Goal: Book appointment/travel/reservation

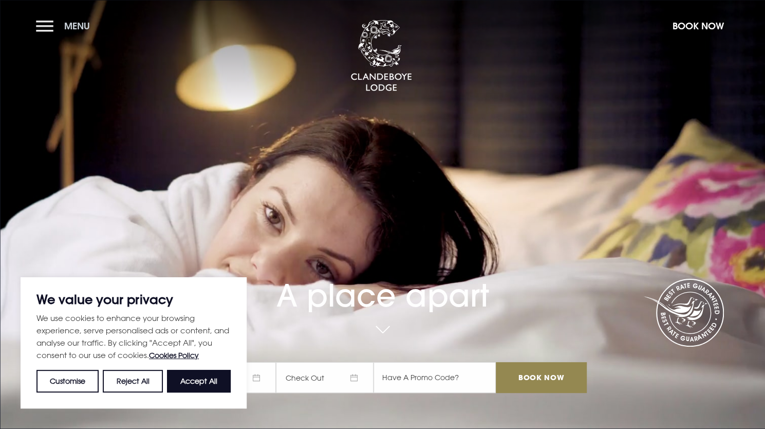
click at [45, 23] on button "Menu" at bounding box center [65, 26] width 59 height 22
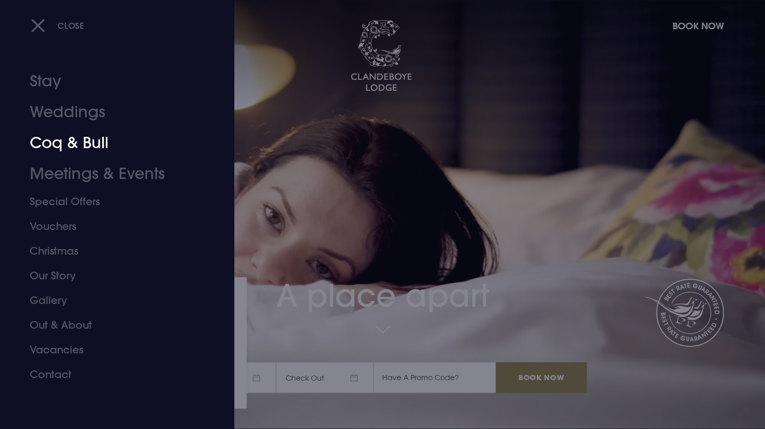
click at [62, 144] on link "Coq & Bull" at bounding box center [111, 142] width 162 height 31
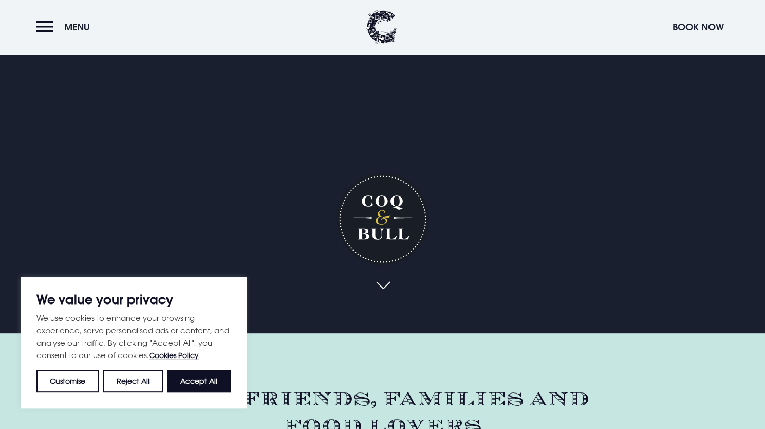
scroll to position [123, 0]
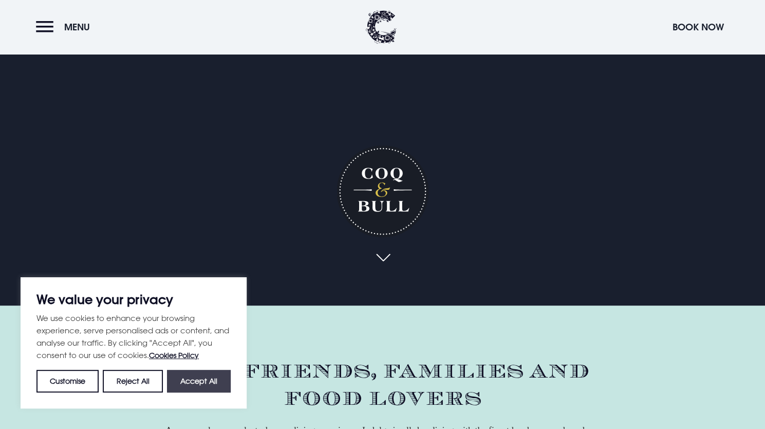
click at [191, 377] on button "Accept All" at bounding box center [199, 381] width 64 height 23
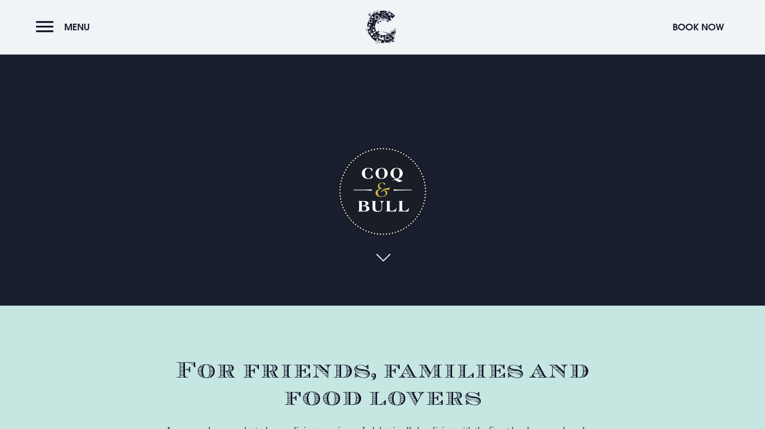
checkbox input "true"
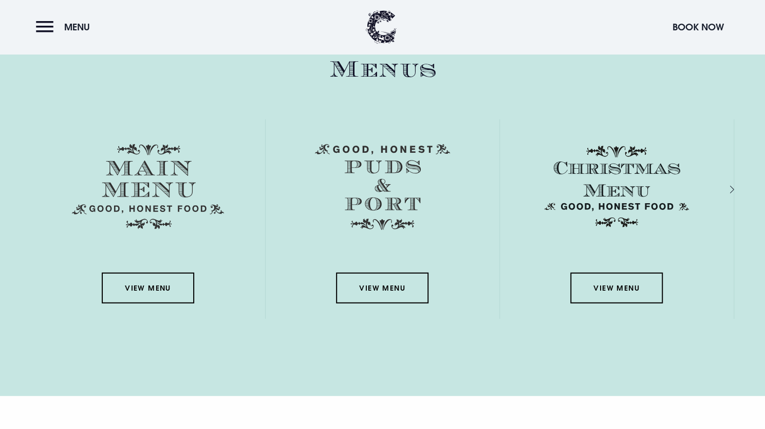
scroll to position [1555, 0]
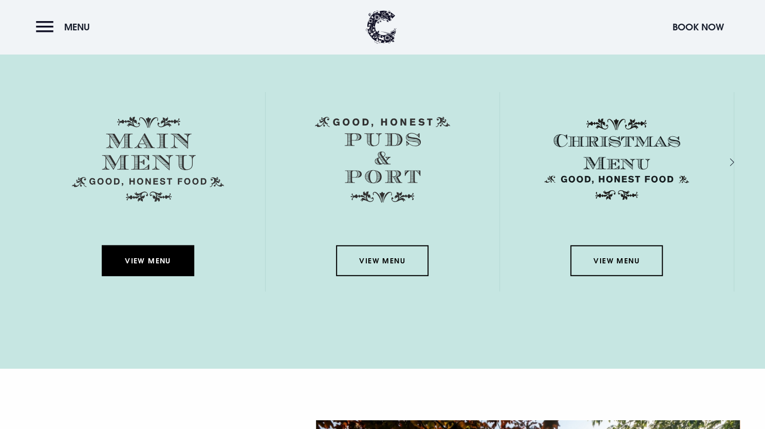
click at [145, 260] on link "View Menu" at bounding box center [148, 260] width 93 height 31
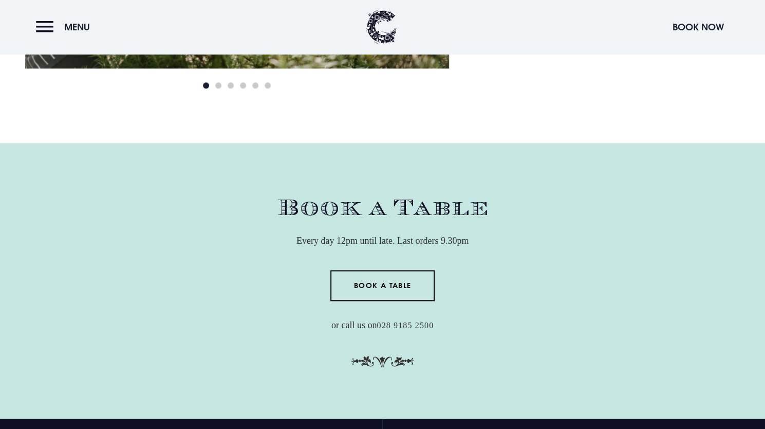
scroll to position [3077, 0]
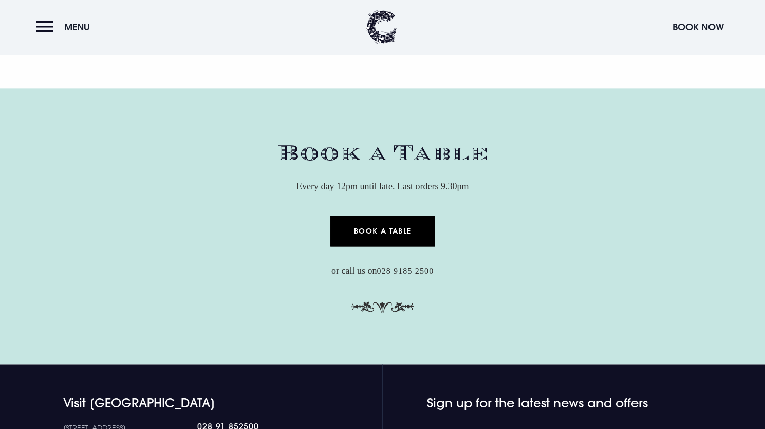
click at [392, 230] on link "Book a Table" at bounding box center [382, 230] width 104 height 31
